Goal: Task Accomplishment & Management: Manage account settings

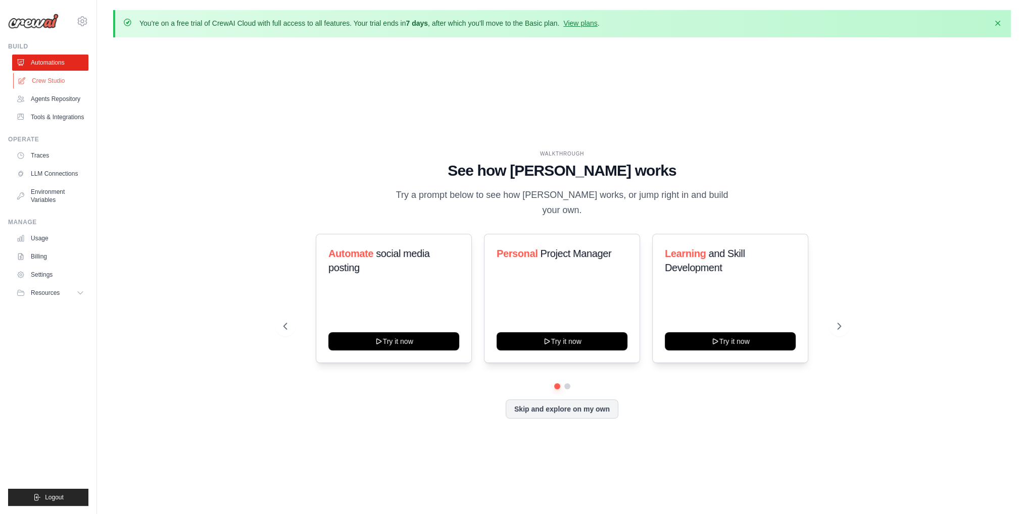
click at [45, 75] on link "Crew Studio" at bounding box center [51, 81] width 76 height 16
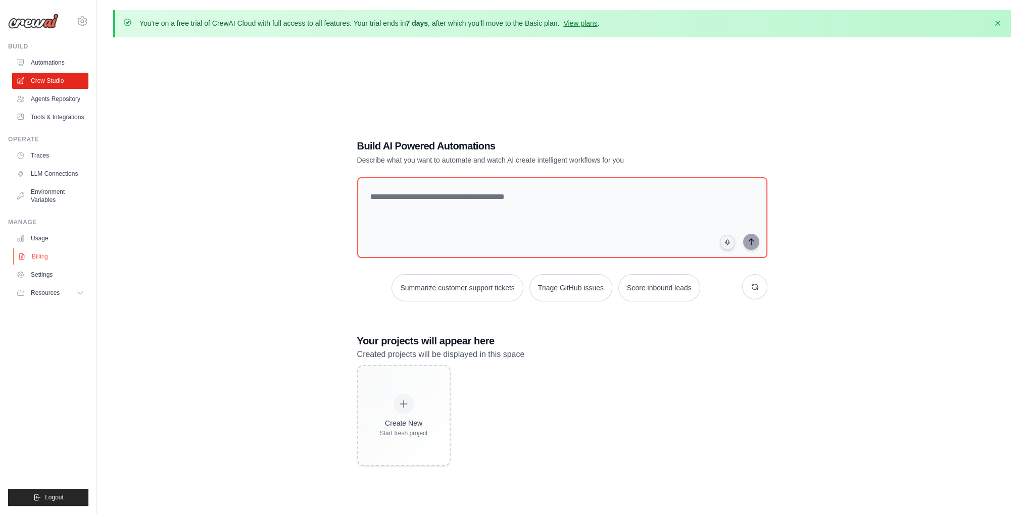
click at [42, 255] on link "Billing" at bounding box center [51, 257] width 76 height 16
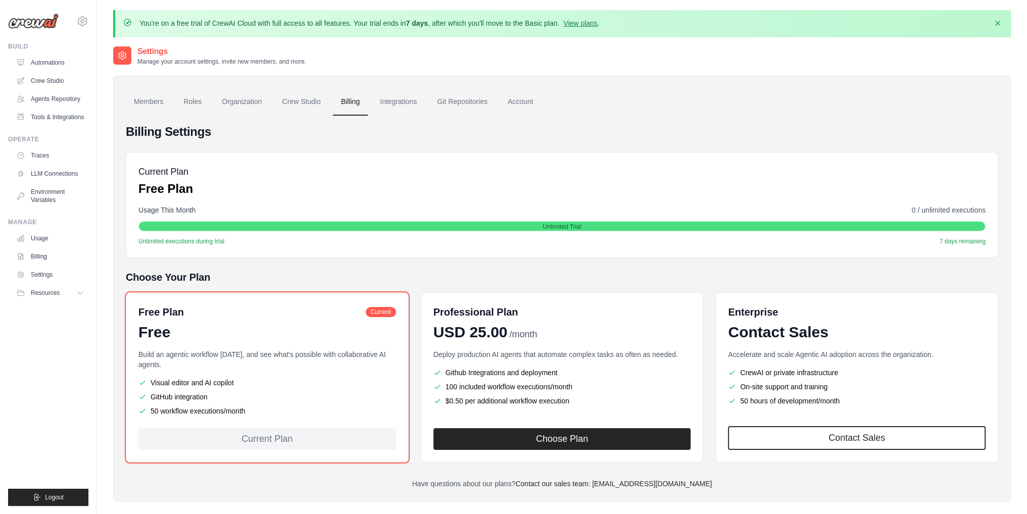
click at [42, 255] on link "Billing" at bounding box center [50, 257] width 76 height 16
